Goal: Use online tool/utility: Use online tool/utility

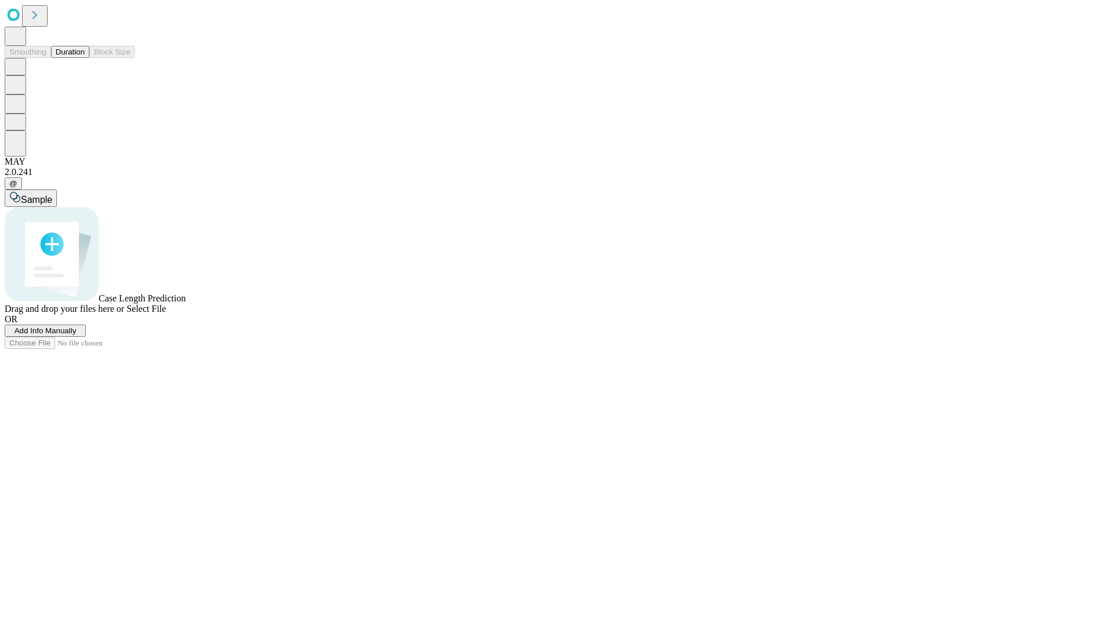
click at [85, 58] on button "Duration" at bounding box center [70, 52] width 38 height 12
click at [52, 195] on span "Sample" at bounding box center [36, 200] width 31 height 10
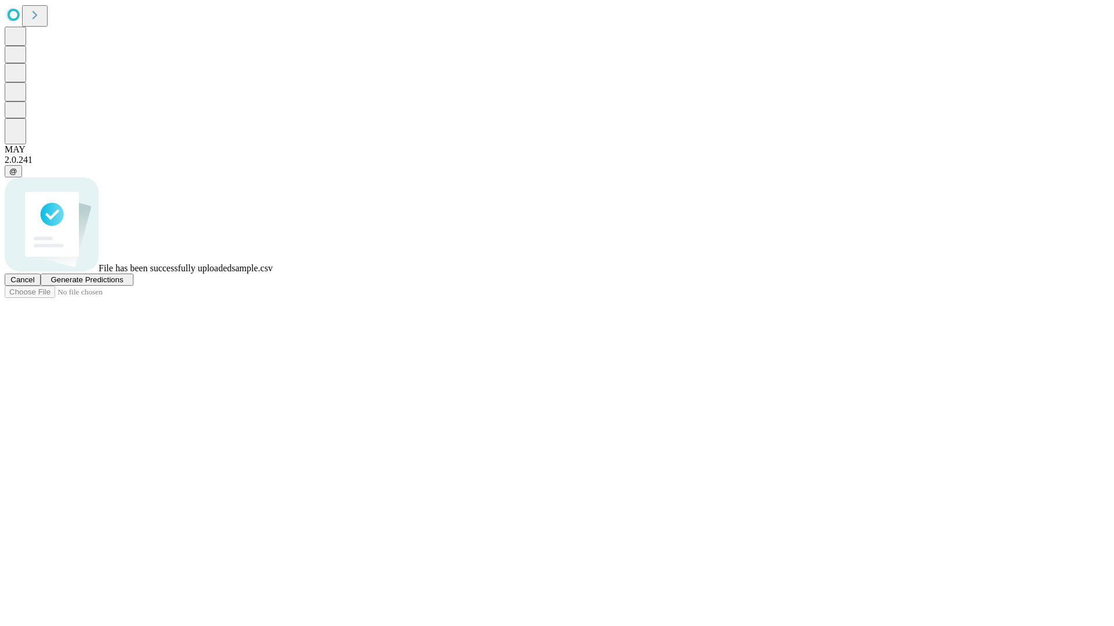
click at [123, 284] on span "Generate Predictions" at bounding box center [86, 280] width 73 height 9
